Goal: Information Seeking & Learning: Learn about a topic

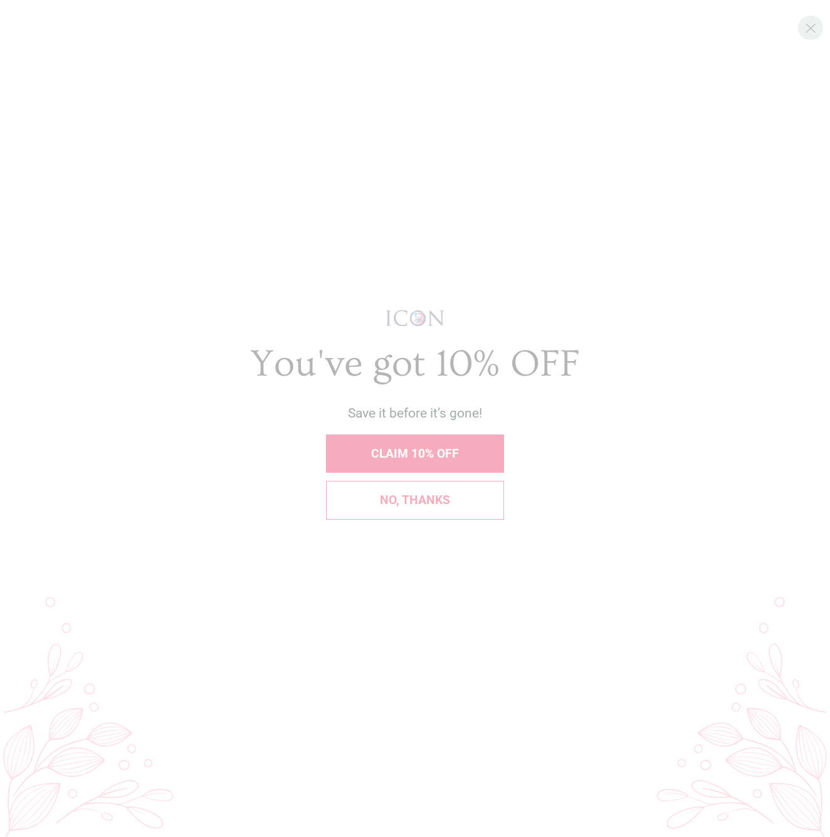
click at [413, 498] on span "No, thanks" at bounding box center [415, 500] width 70 height 14
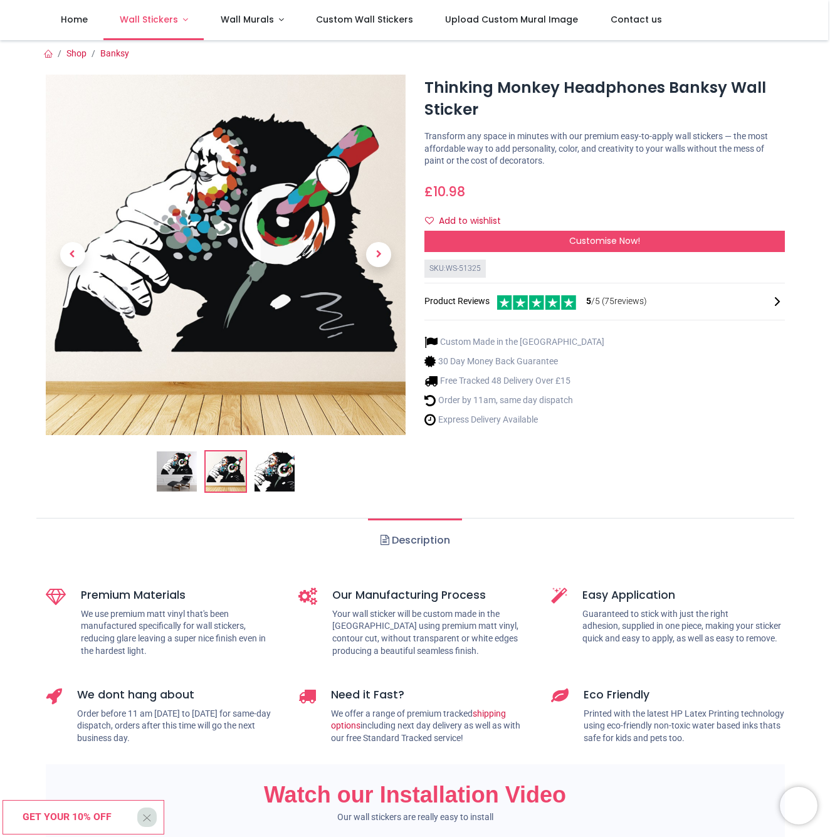
scroll to position [2, 0]
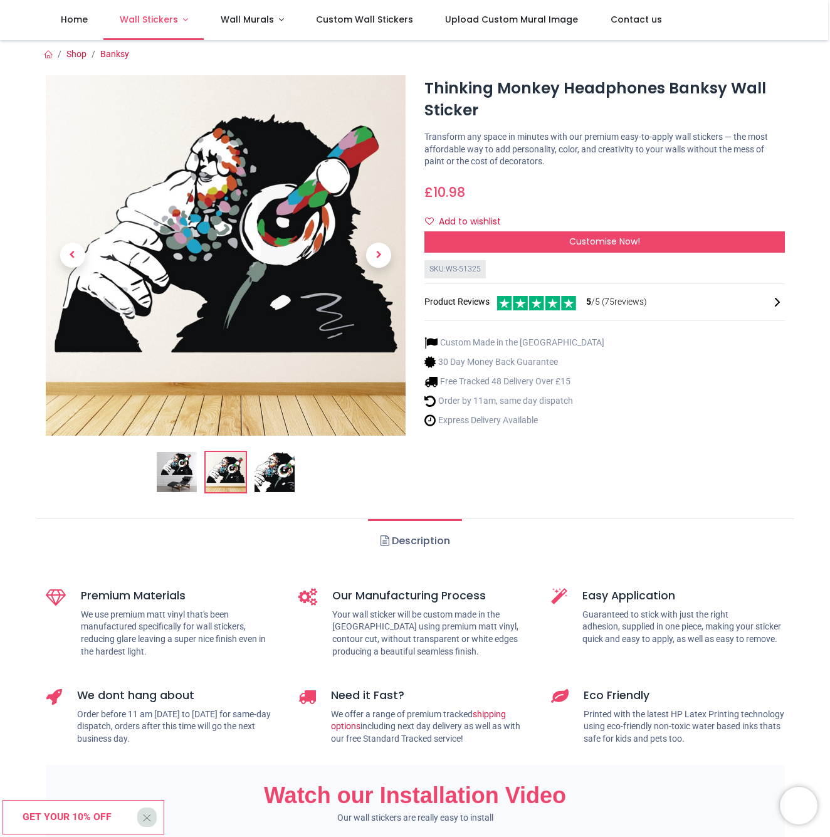
click at [159, 91] on img at bounding box center [226, 255] width 360 height 360
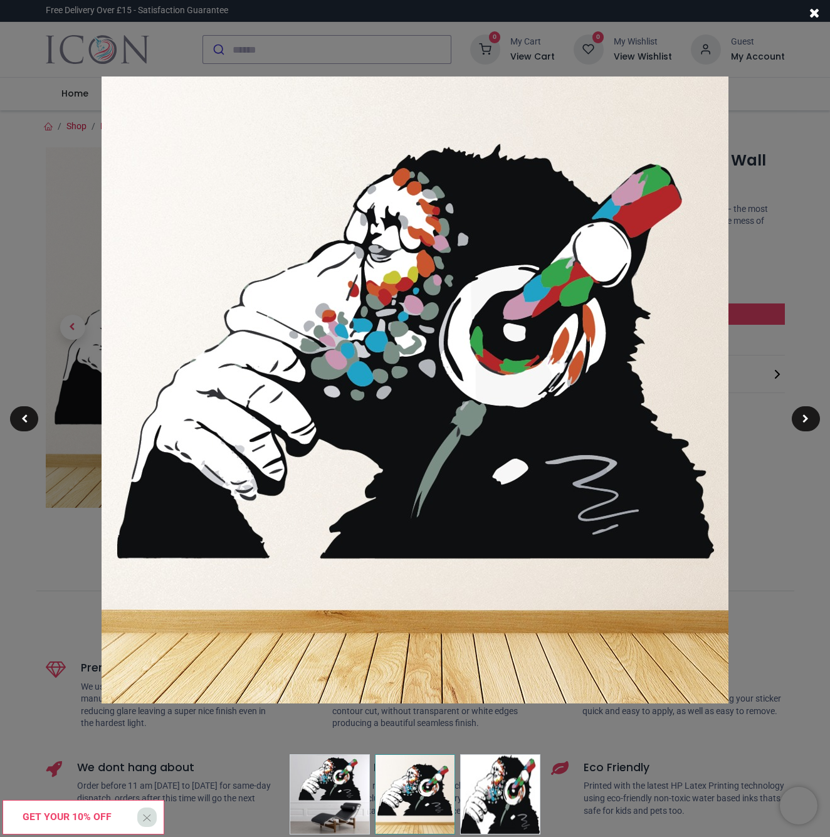
scroll to position [5, 0]
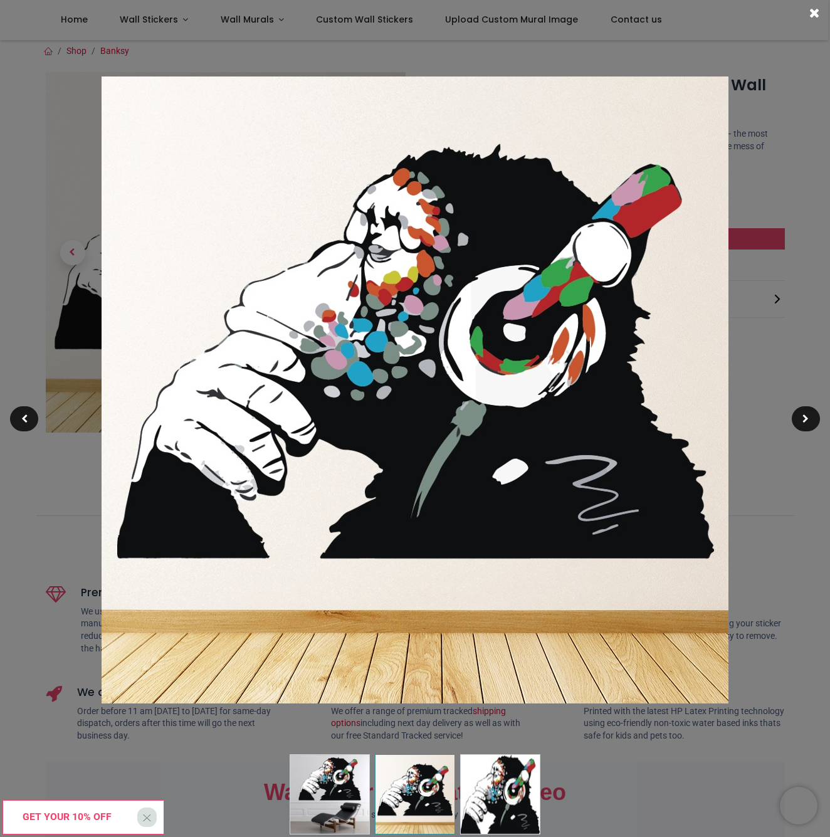
click at [794, 499] on div at bounding box center [415, 418] width 830 height 837
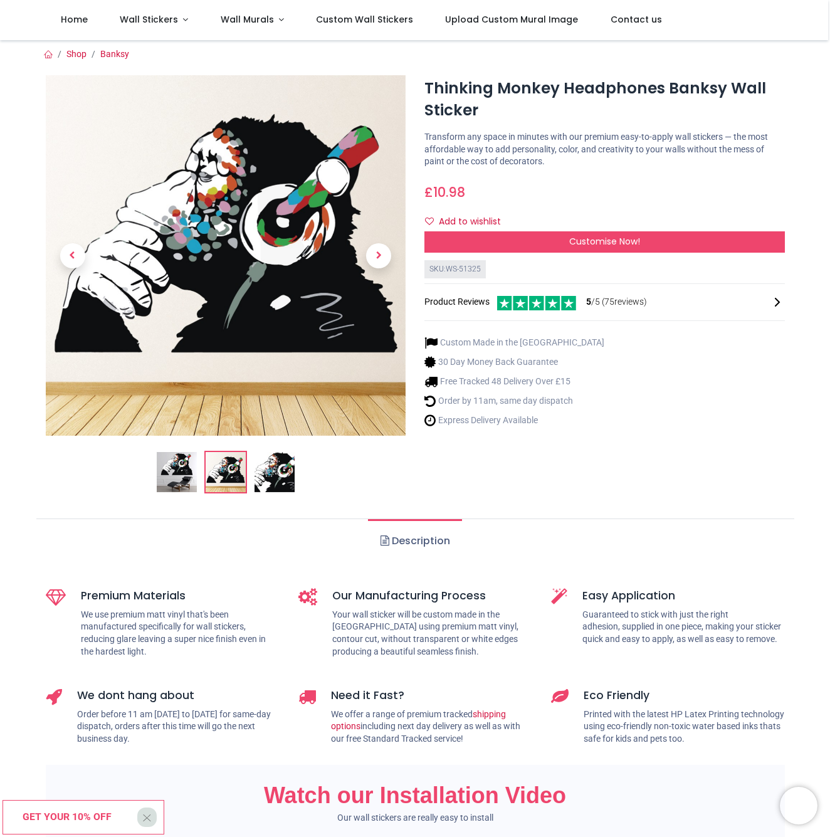
scroll to position [1, 0]
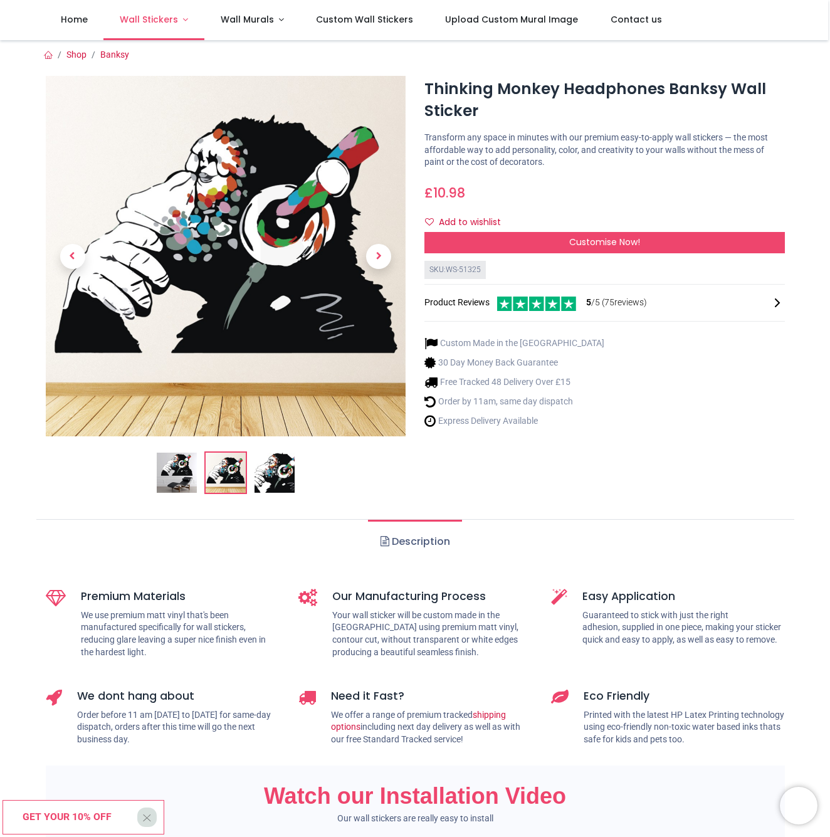
click at [164, 18] on span "Wall Stickers" at bounding box center [149, 19] width 58 height 13
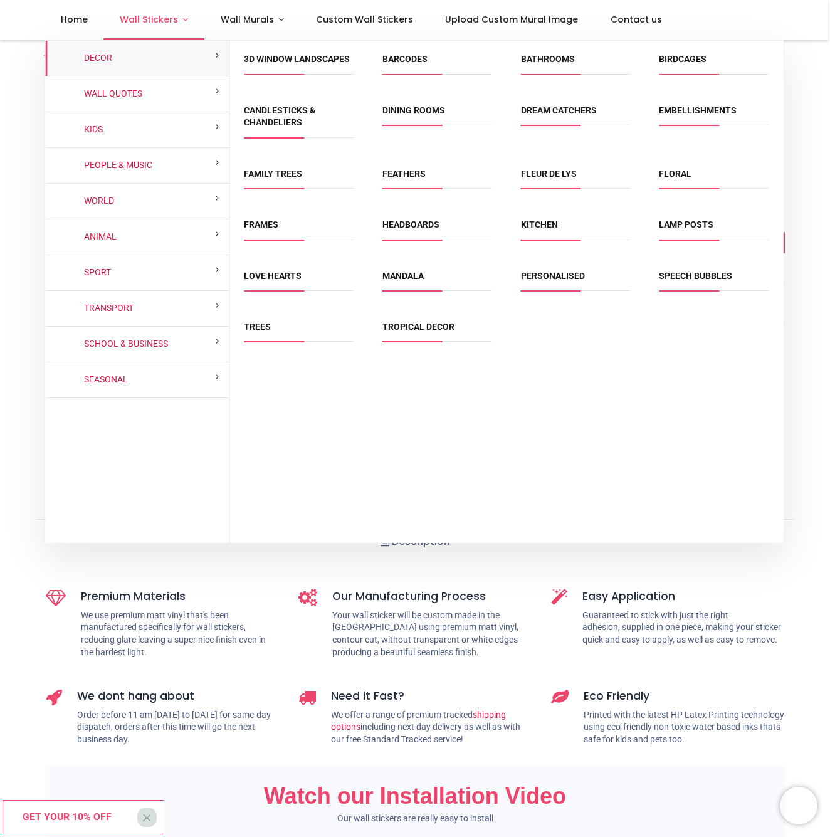
scroll to position [1, 0]
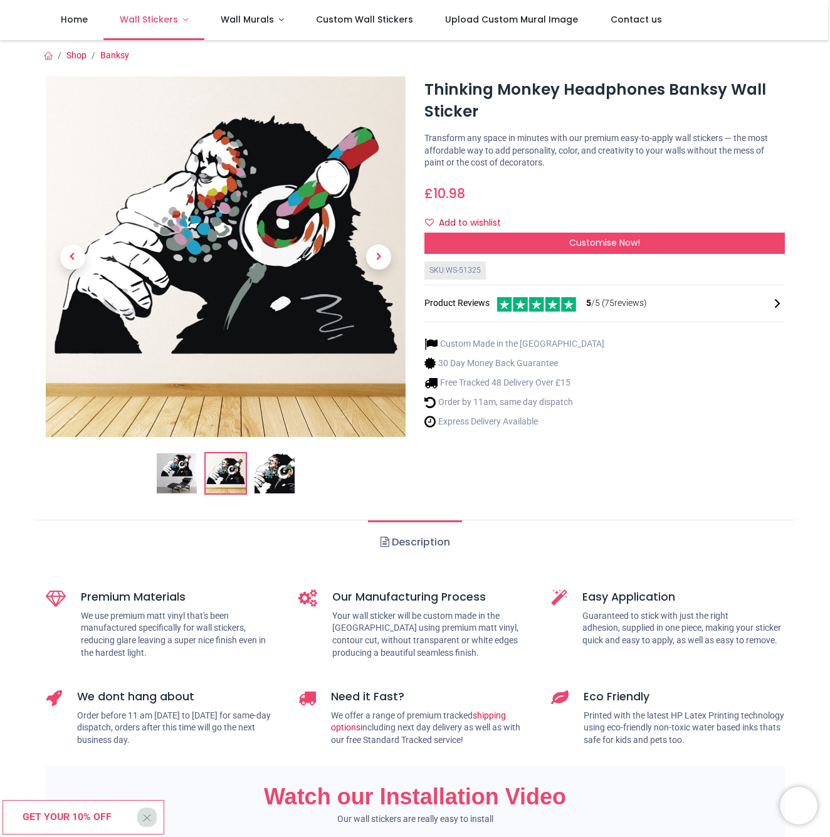
click at [162, 23] on span "Wall Stickers" at bounding box center [149, 19] width 58 height 13
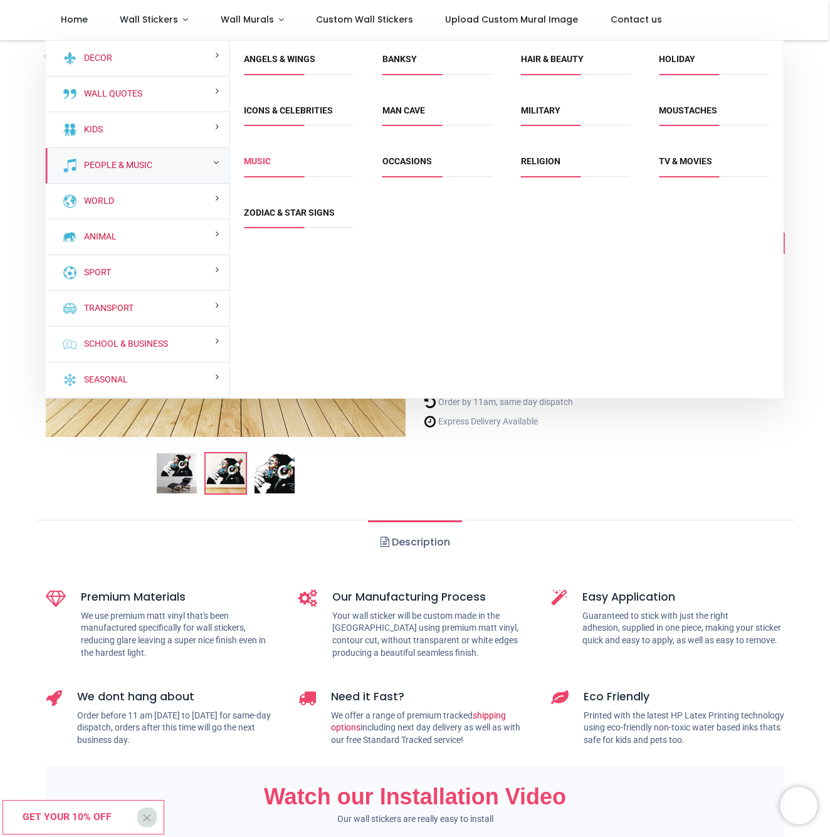
click at [264, 162] on link "Music" at bounding box center [257, 161] width 27 height 10
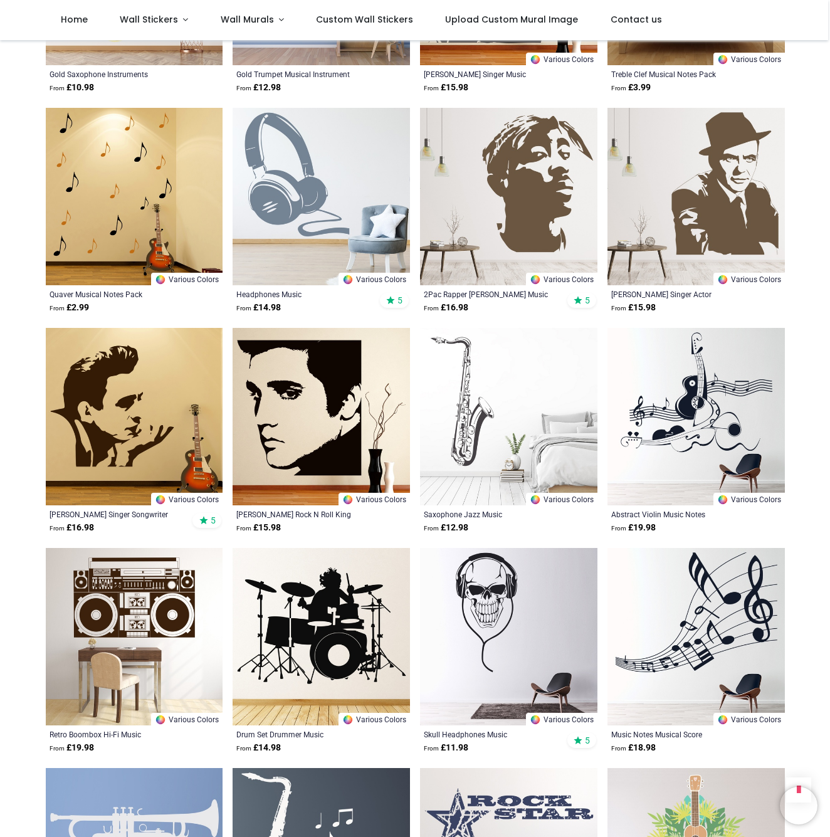
scroll to position [2381, 0]
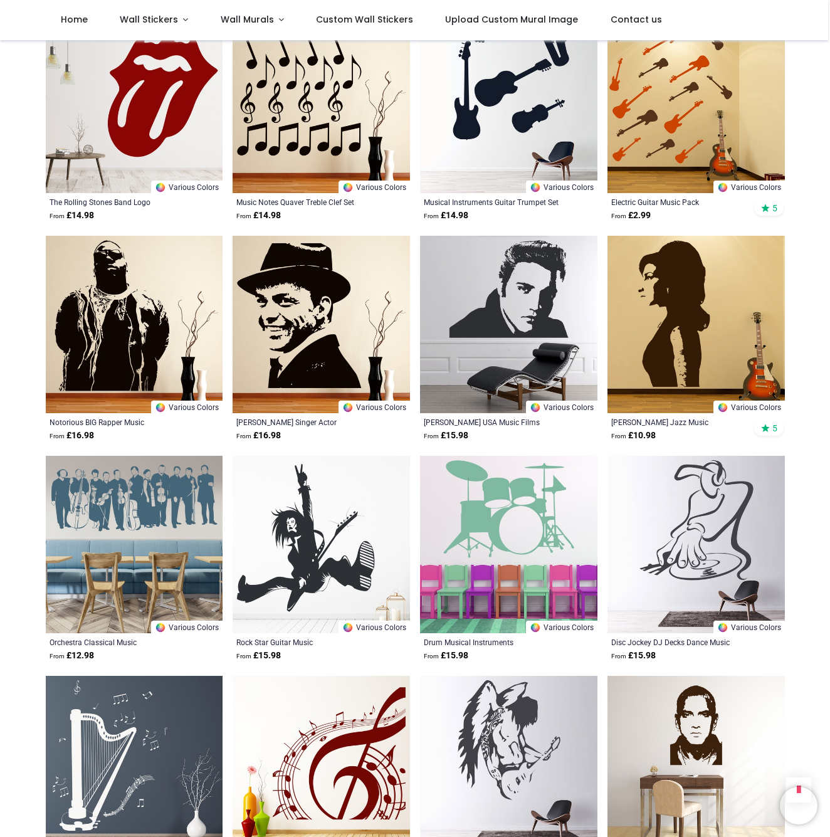
scroll to position [3352, 0]
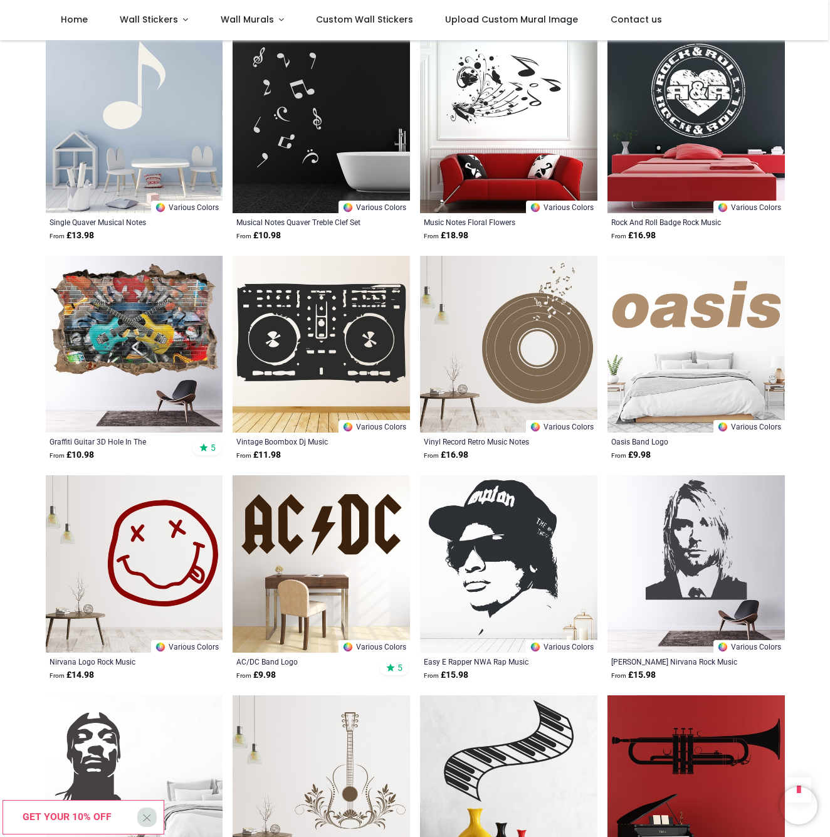
scroll to position [5529, 0]
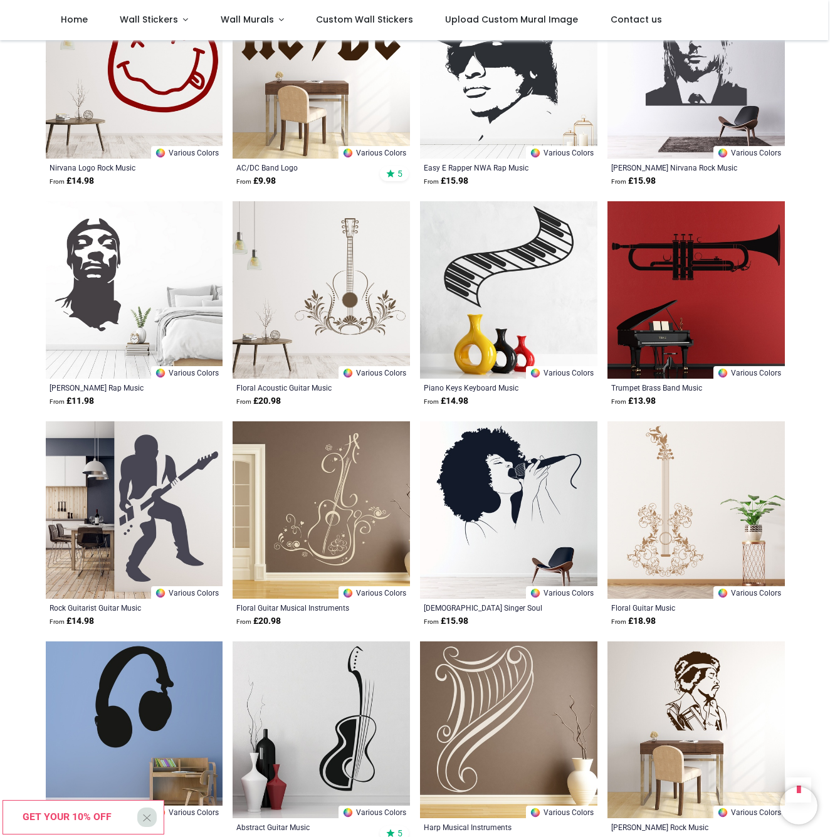
scroll to position [5940, 0]
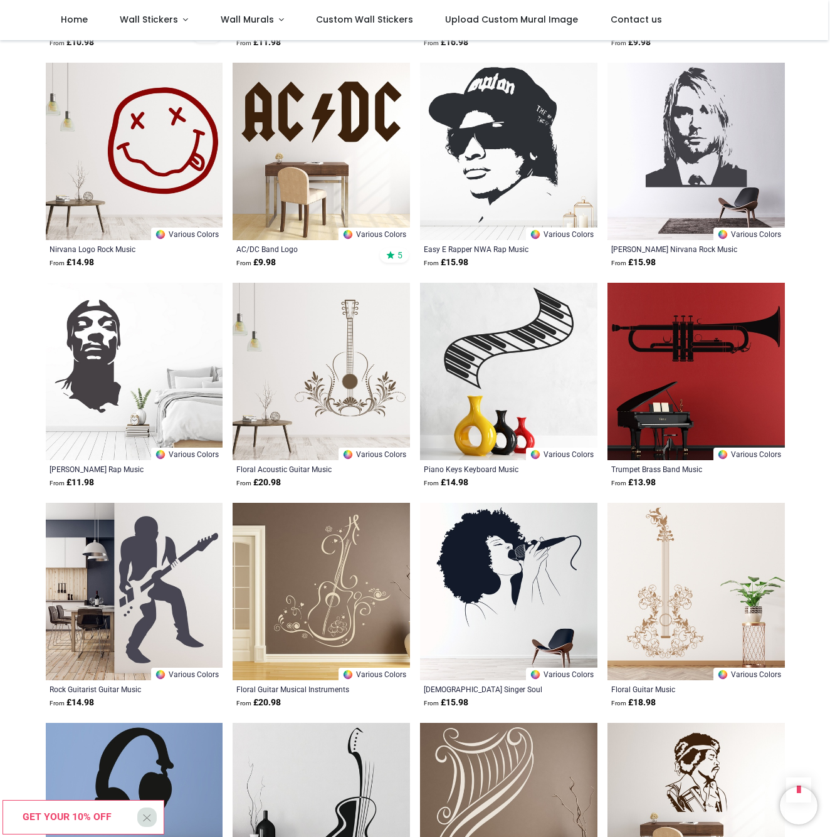
click at [165, 162] on img at bounding box center [134, 151] width 177 height 177
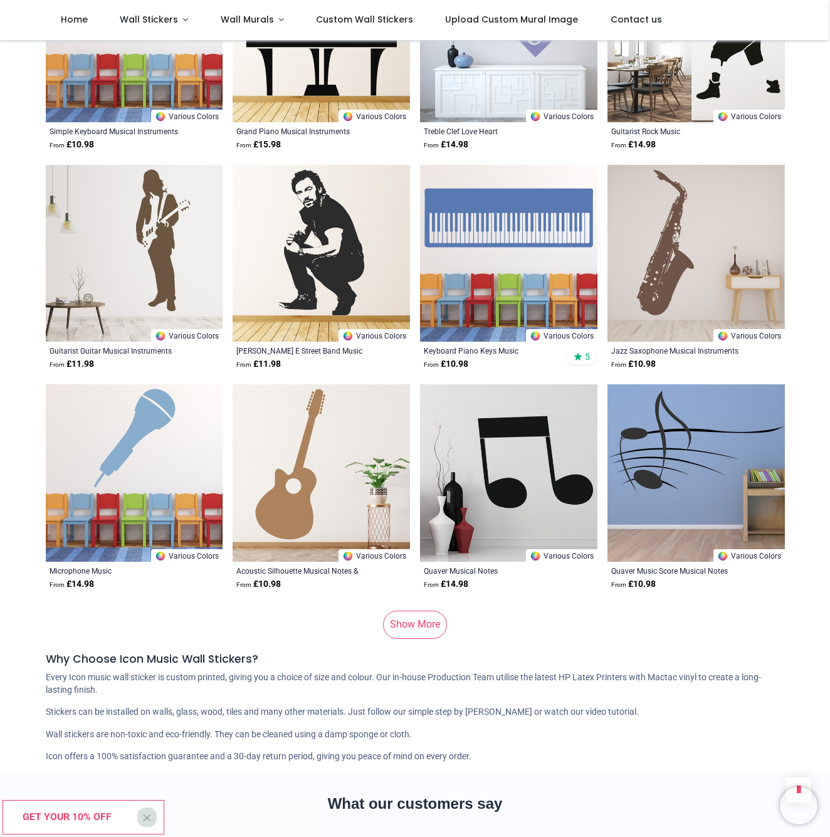
scroll to position [7381, 0]
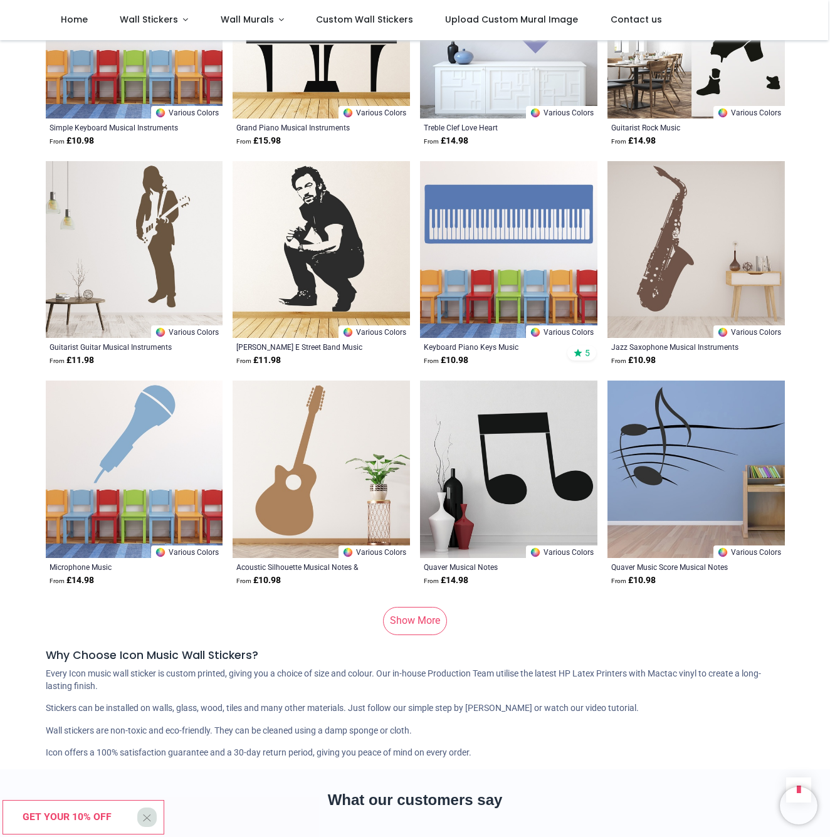
click at [418, 607] on link "Show More" at bounding box center [415, 621] width 64 height 28
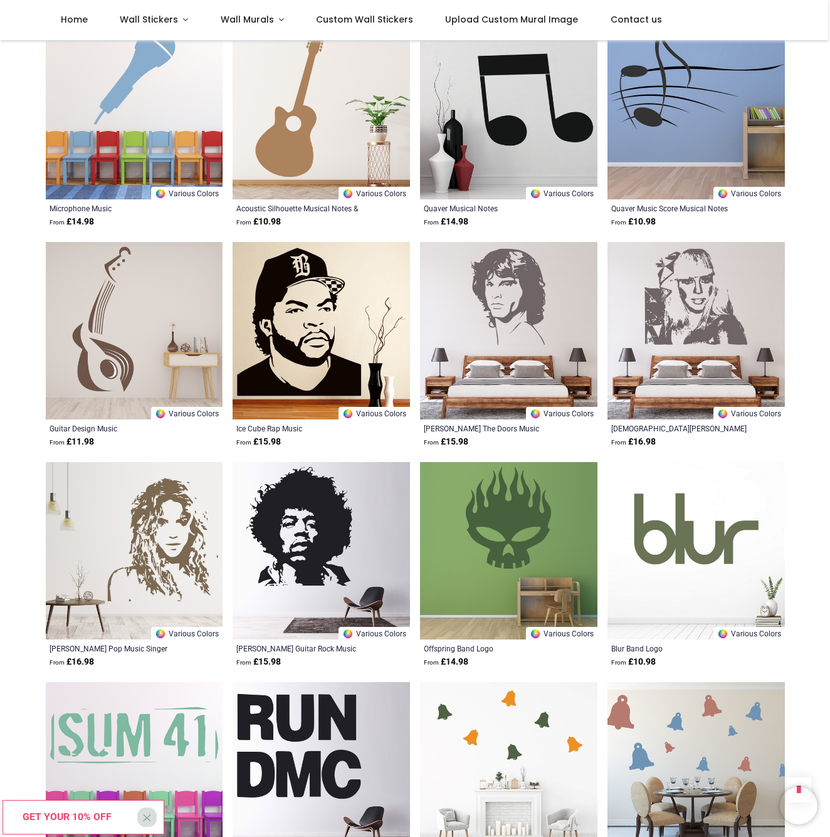
scroll to position [7740, 0]
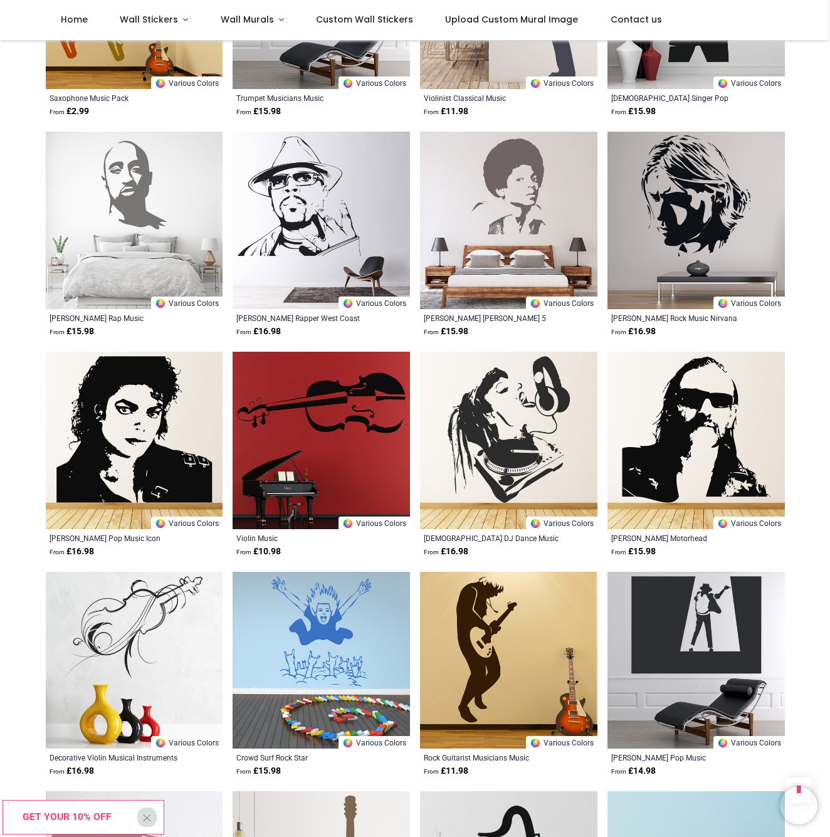
scroll to position [8723, 0]
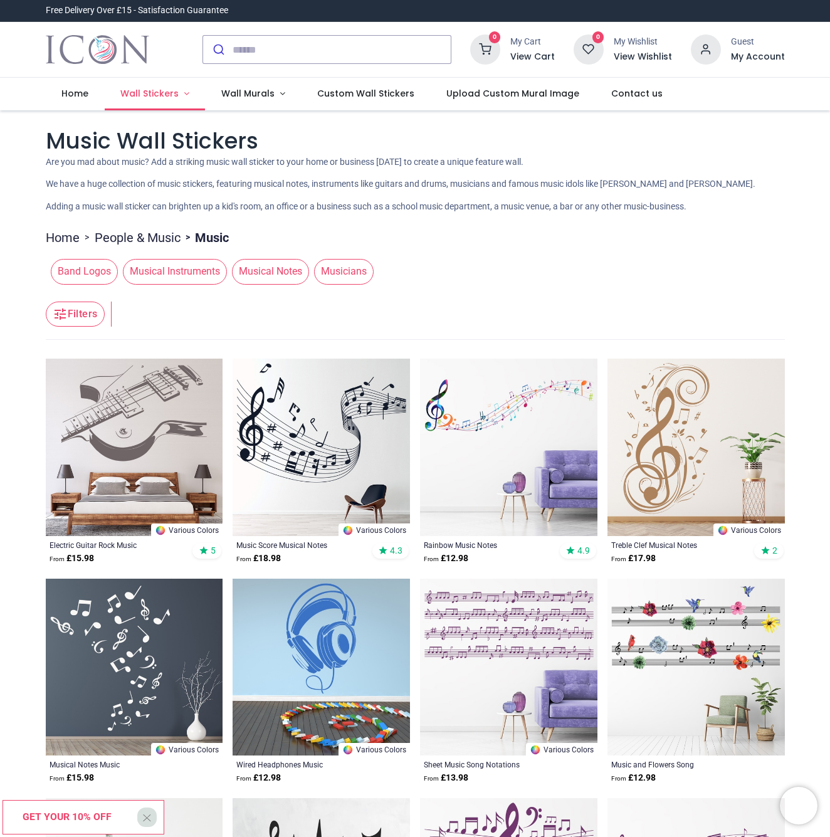
click at [171, 95] on span "Wall Stickers" at bounding box center [149, 93] width 58 height 13
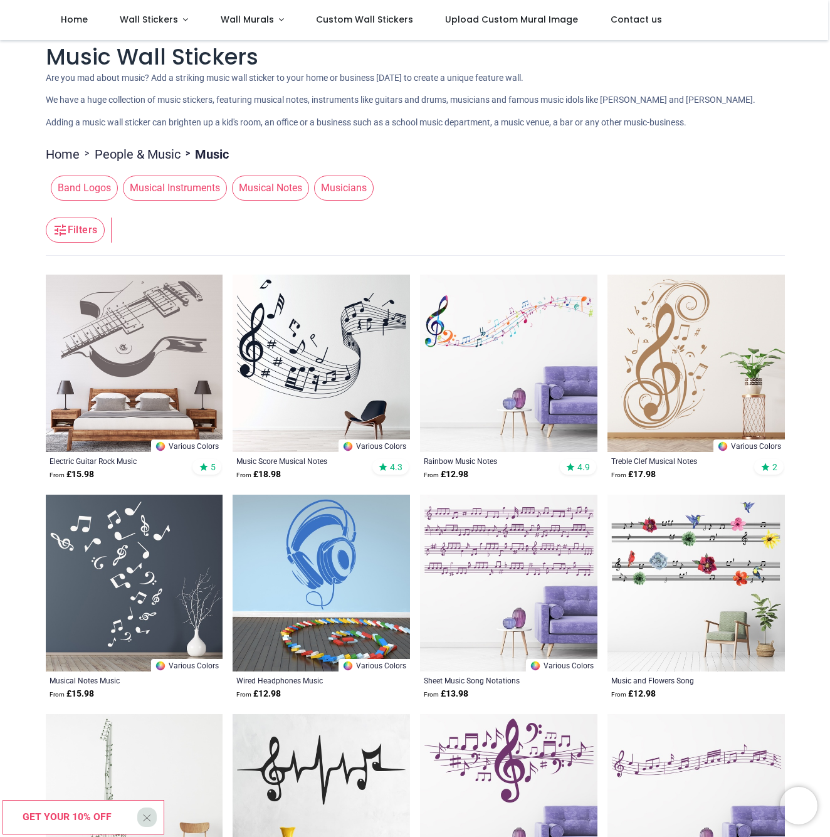
scroll to position [19, 0]
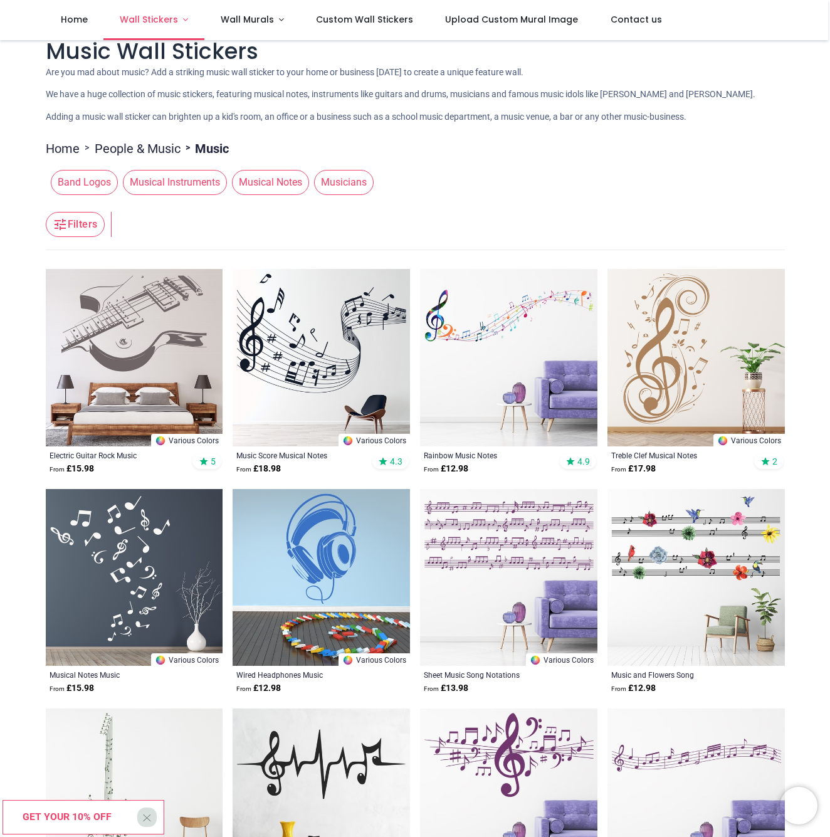
click at [179, 16] on link "Wall Stickers" at bounding box center [153, 20] width 101 height 40
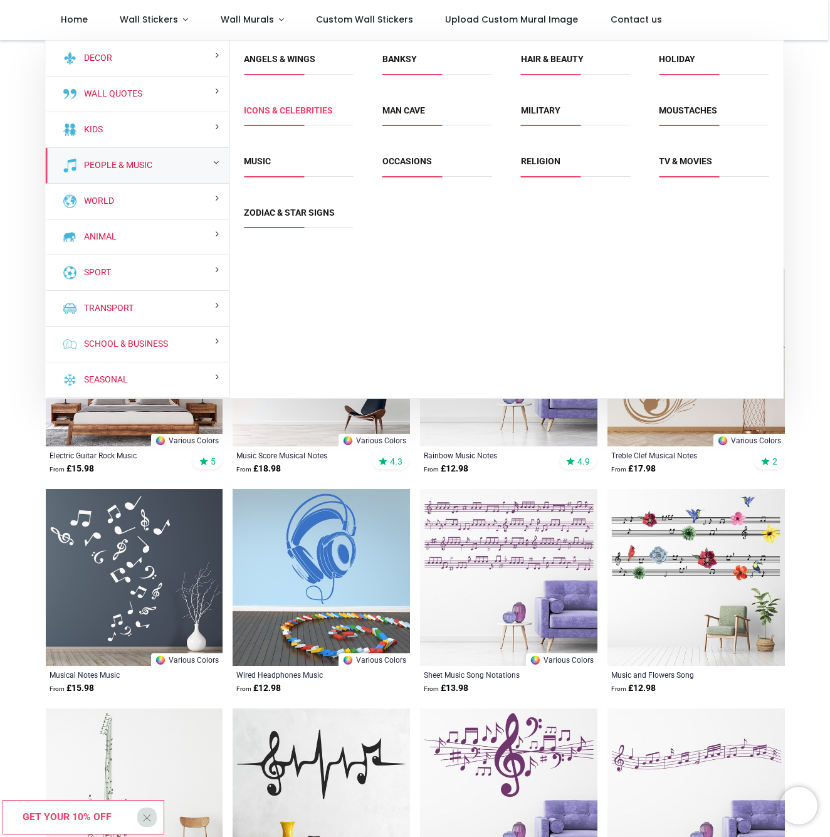
click at [273, 112] on link "Icons & Celebrities" at bounding box center [288, 110] width 89 height 10
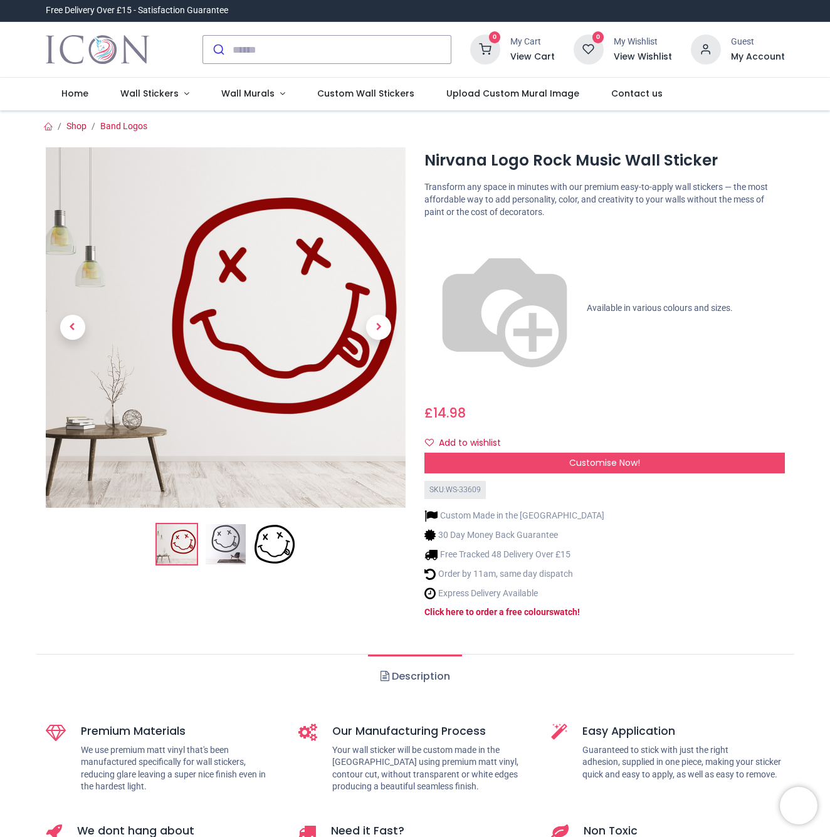
click at [212, 552] on img at bounding box center [226, 544] width 40 height 40
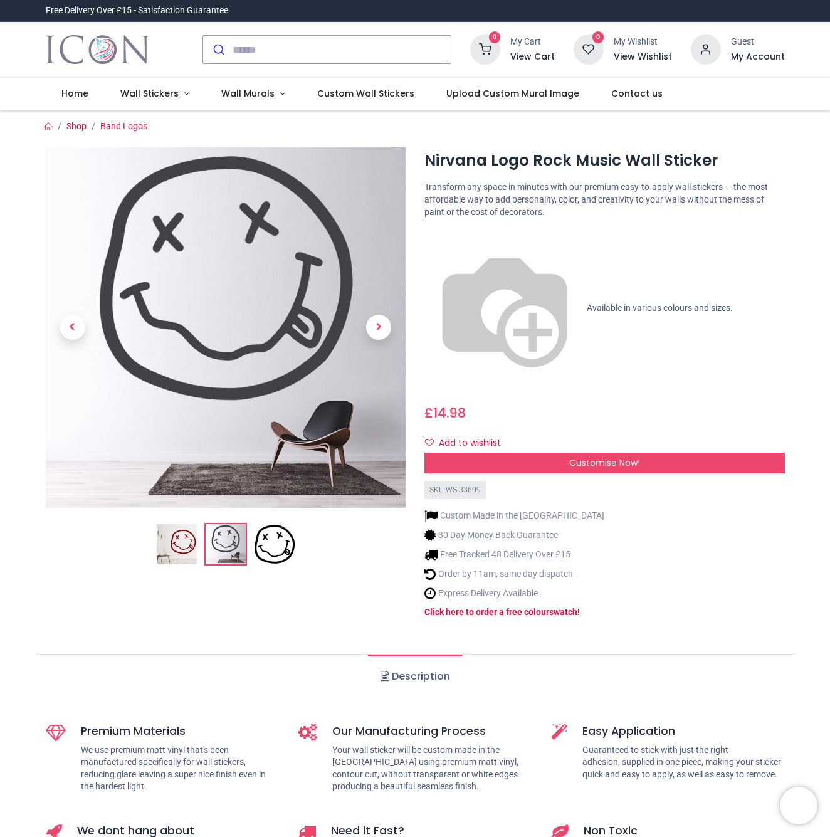
click at [267, 552] on img at bounding box center [274, 544] width 40 height 40
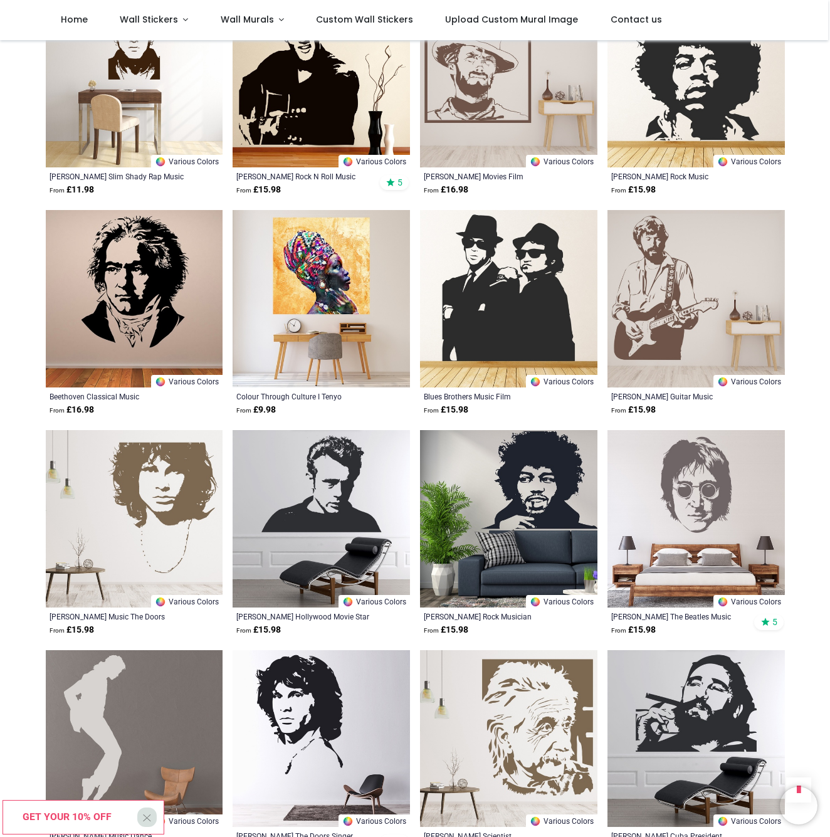
scroll to position [1410, 0]
